Goal: Information Seeking & Learning: Find specific fact

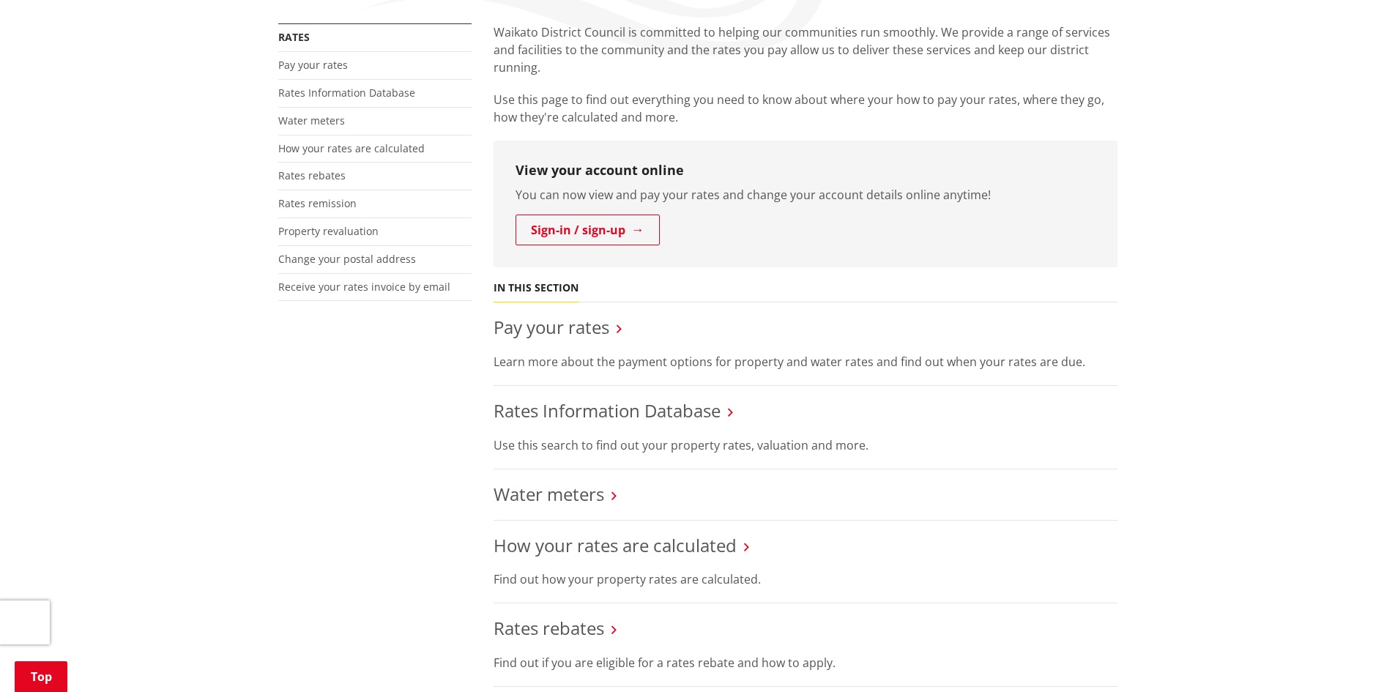
scroll to position [293, 0]
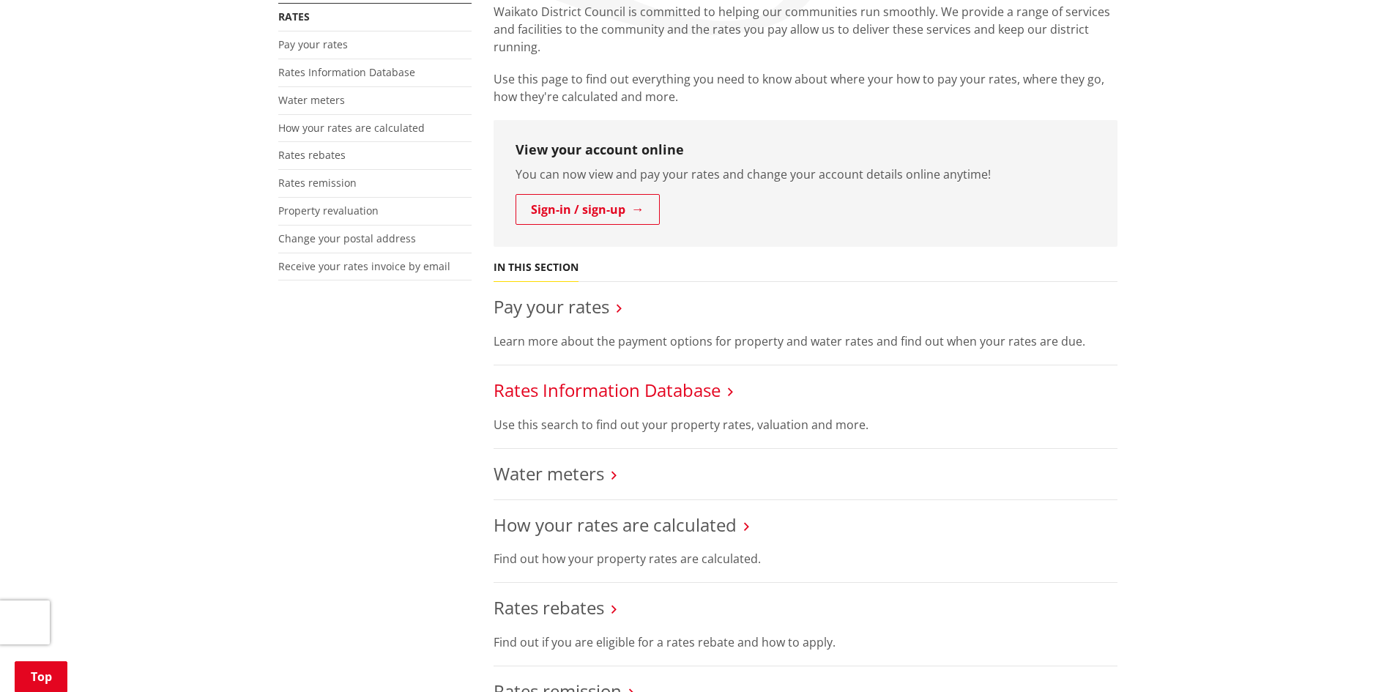
click at [686, 399] on link "Rates Information Database" at bounding box center [607, 390] width 227 height 24
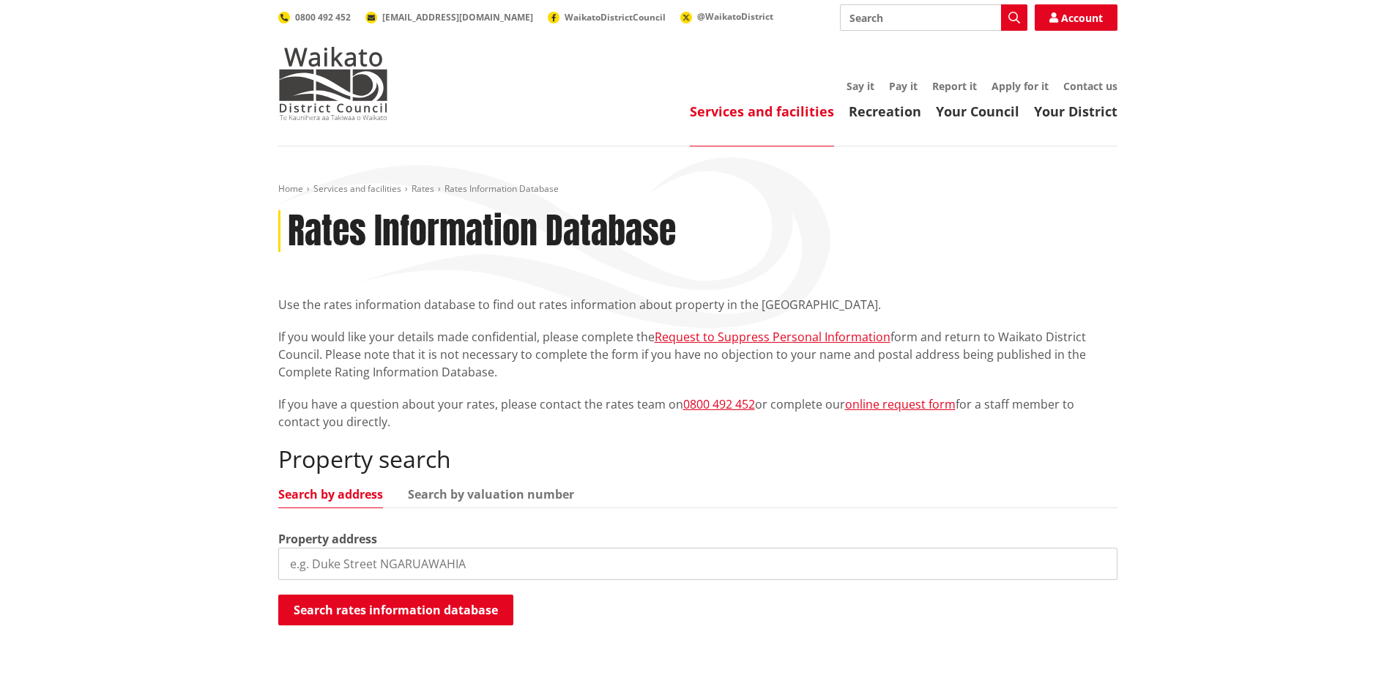
click at [334, 568] on input "search" at bounding box center [697, 564] width 839 height 32
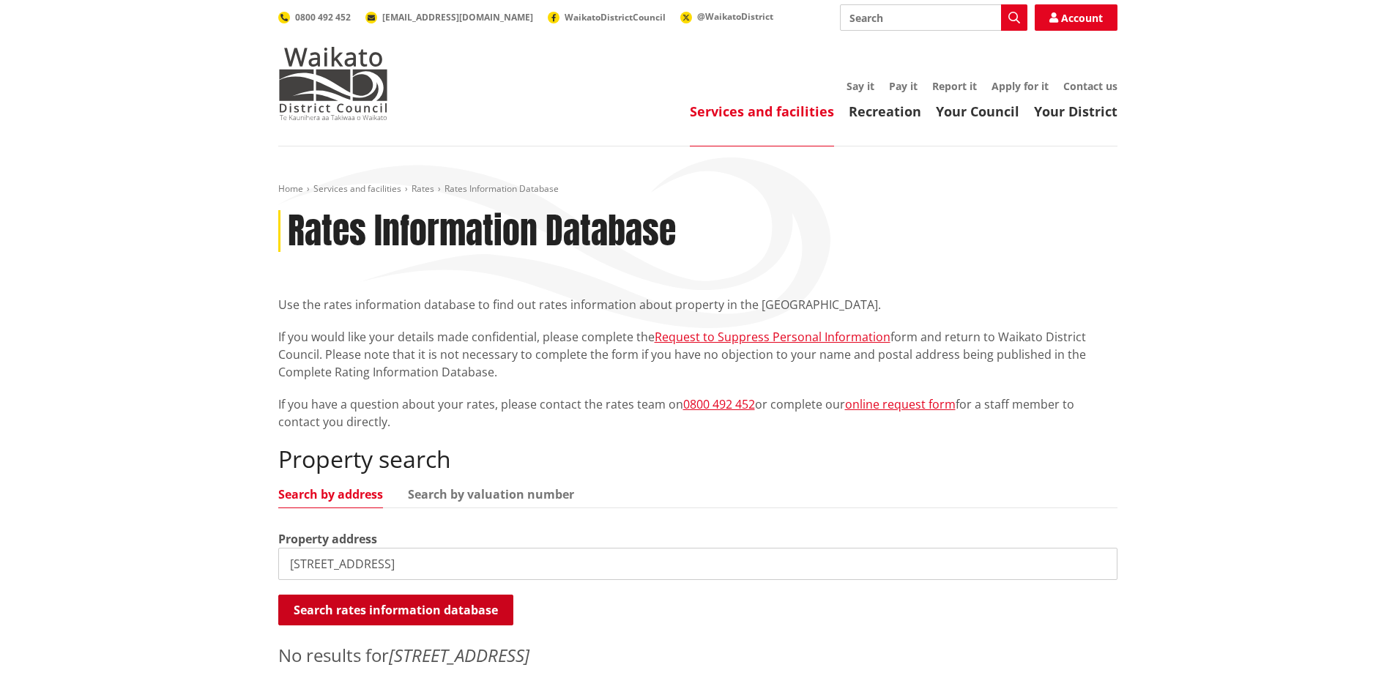
click at [414, 611] on button "Search rates information database" at bounding box center [395, 610] width 235 height 31
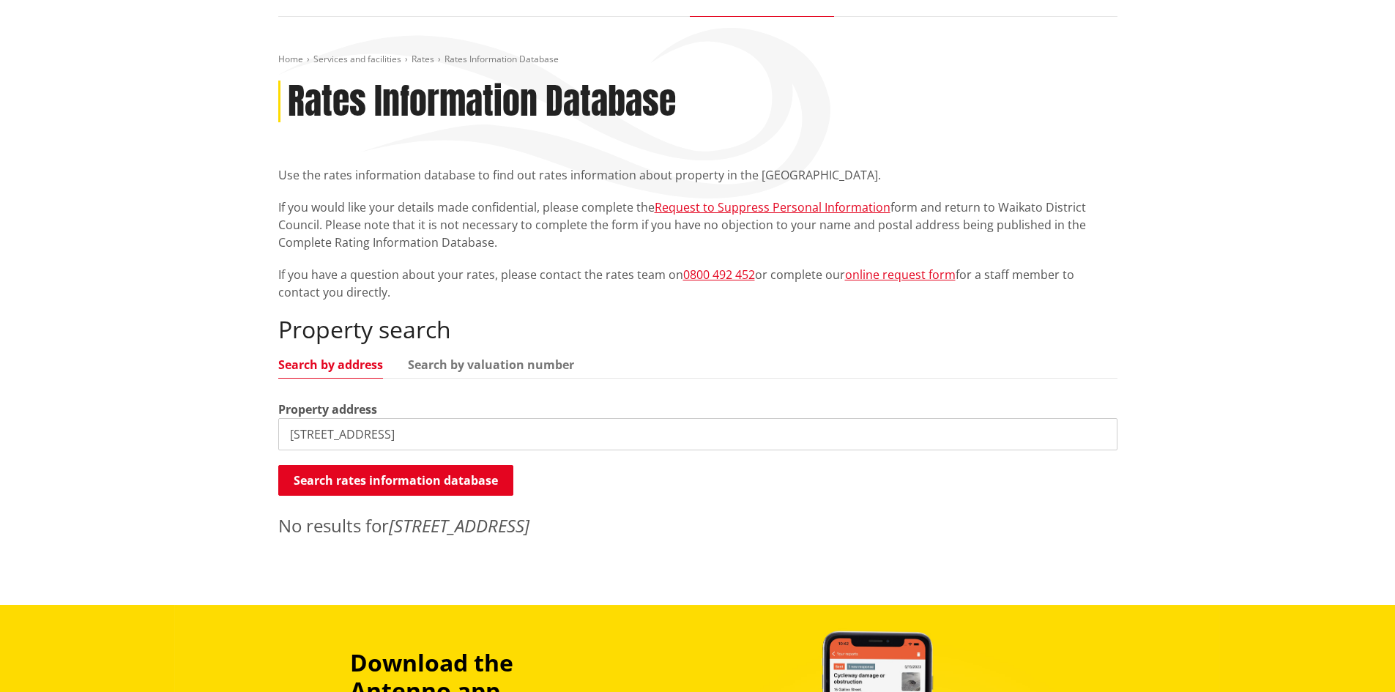
scroll to position [293, 0]
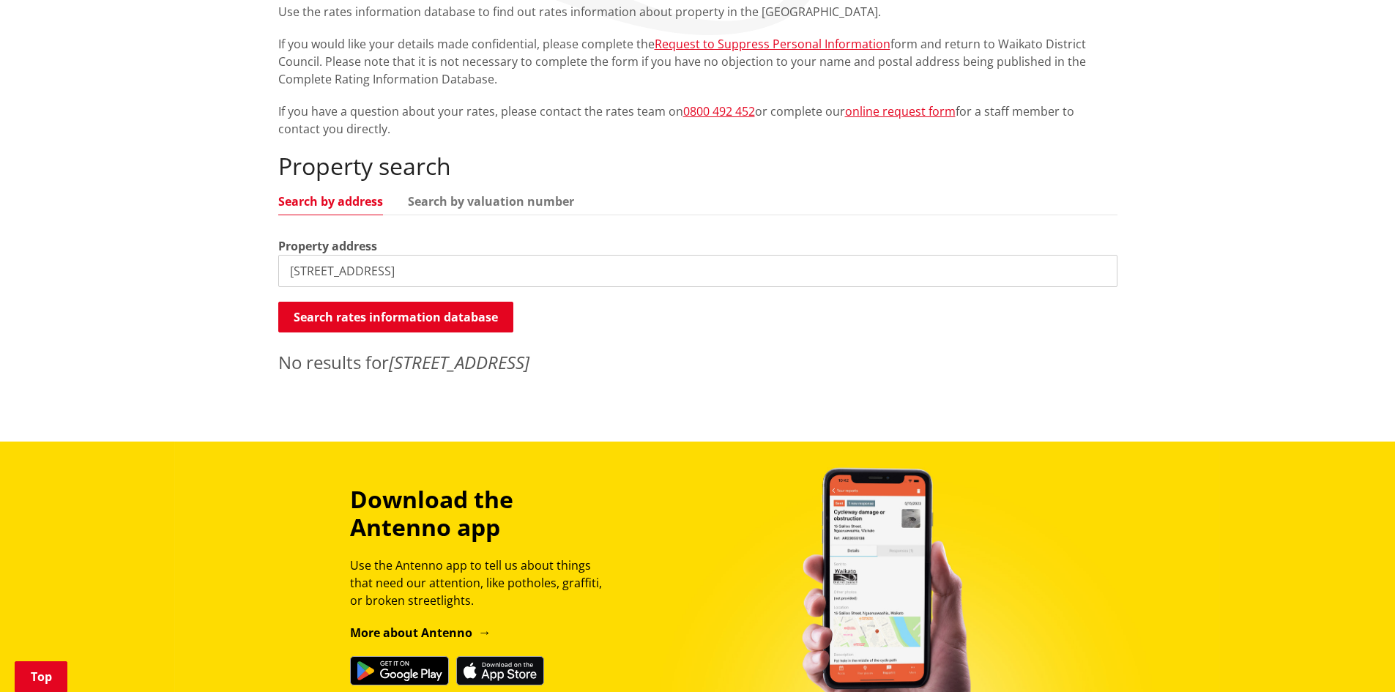
drag, startPoint x: 311, startPoint y: 272, endPoint x: 320, endPoint y: 290, distance: 20.0
click at [311, 273] on input "282 kahikatea drive" at bounding box center [697, 271] width 839 height 32
type input "278 kahikatea drive"
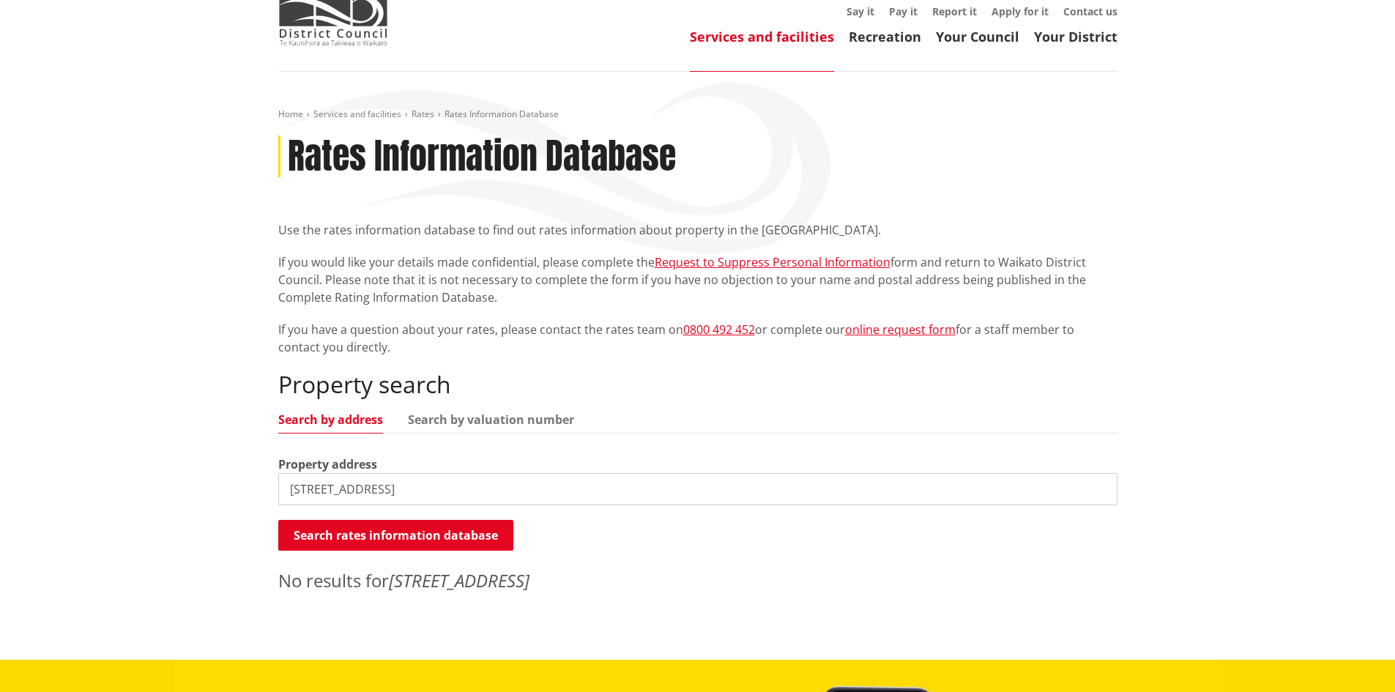
scroll to position [0, 0]
